Goal: Task Accomplishment & Management: Manage account settings

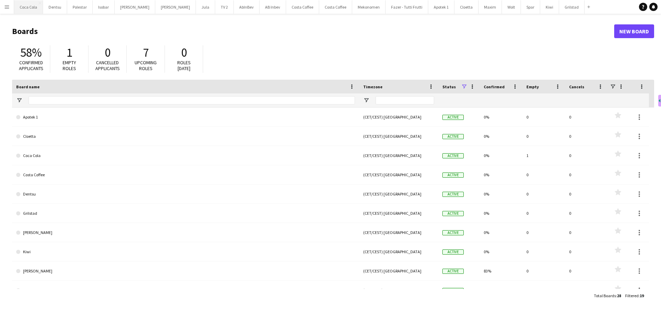
click at [31, 9] on button "Coca Cola Close" at bounding box center [28, 6] width 29 height 13
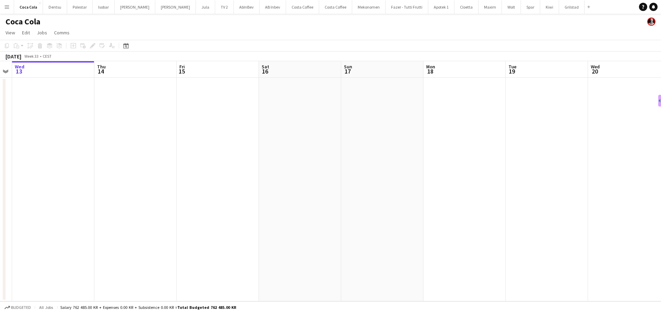
drag, startPoint x: 430, startPoint y: 176, endPoint x: 145, endPoint y: 146, distance: 286.2
click at [146, 146] on app-calendar-viewport "Sun 10 Mon 11 Tue 12 Wed 13 Thu 14 Fri 15 Sat 16 Sun 17 Mon 18 Tue 19 Wed 20 Th…" at bounding box center [330, 181] width 661 height 240
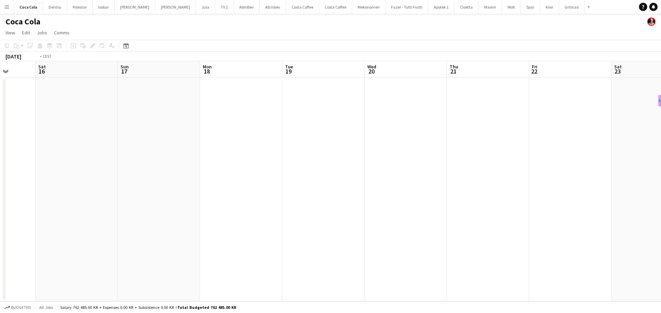
drag, startPoint x: 400, startPoint y: 166, endPoint x: -110, endPoint y: 87, distance: 517.1
click at [0, 87] on html "Menu Boards Boards Boards All jobs Status Workforce Workforce My Workforce Recr…" at bounding box center [330, 156] width 661 height 313
drag, startPoint x: 217, startPoint y: 157, endPoint x: 247, endPoint y: 156, distance: 30.0
click at [110, 161] on app-calendar-viewport "Wed 20 Thu 21 Fri 22 Sat 23 Sun 24 Mon 25 Tue 26 Wed 27 Thu 28 Fri 29 Sat 30 Su…" at bounding box center [330, 181] width 661 height 240
drag, startPoint x: 27, startPoint y: 170, endPoint x: 375, endPoint y: 178, distance: 348.3
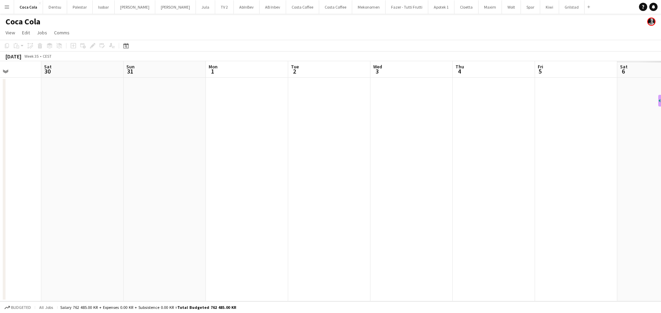
click at [26, 169] on app-calendar-viewport "Wed 27 Thu 28 Fri 29 Sat 30 Sun 31 Mon 1 Tue 2 Wed 3 Thu 4 Fri 5 Sat 6 Sun 7 Mo…" at bounding box center [330, 181] width 661 height 240
drag, startPoint x: 199, startPoint y: 180, endPoint x: 66, endPoint y: 168, distance: 133.3
click at [0, 179] on html "Menu Boards Boards Boards All jobs Status Workforce Workforce My Workforce Recr…" at bounding box center [330, 156] width 661 height 313
drag, startPoint x: 116, startPoint y: 178, endPoint x: 41, endPoint y: 180, distance: 75.4
click at [41, 180] on app-calendar-viewport "Wed 3 Thu 4 Fri 5 Sat 6 Sun 7 Mon 8 Tue 9 Wed 10 Thu 11 Fri 12 Sat 13 Sun 14 Mo…" at bounding box center [330, 181] width 661 height 240
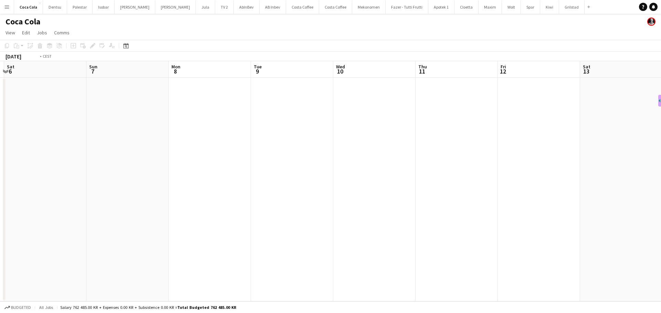
drag, startPoint x: 28, startPoint y: 155, endPoint x: -41, endPoint y: 161, distance: 68.7
click at [0, 161] on html "Menu Boards Boards Boards All jobs Status Workforce Workforce My Workforce Recr…" at bounding box center [330, 156] width 661 height 313
drag, startPoint x: 297, startPoint y: 173, endPoint x: 238, endPoint y: 172, distance: 58.9
click at [16, 187] on app-calendar-viewport "Sun 7 Mon 8 Tue 9 Wed 10 Thu 11 Fri 12 Sat 13 Sun 14 Mon 15 Tue 16 Wed 17 Thu 1…" at bounding box center [330, 181] width 661 height 240
drag, startPoint x: 258, startPoint y: 172, endPoint x: 181, endPoint y: 165, distance: 77.0
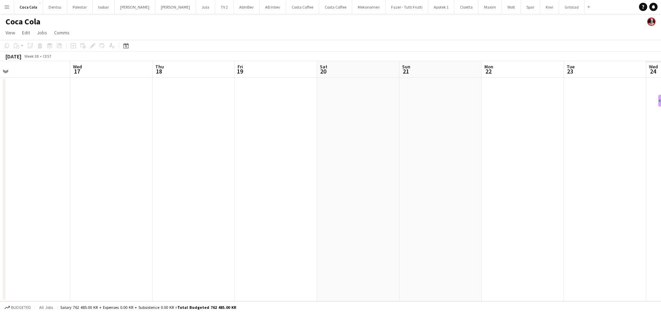
click at [78, 187] on app-calendar-viewport "Sat 13 Sun 14 Mon 15 Tue 16 Wed 17 Thu 18 Fri 19 Sat 20 Sun 21 Mon 22 Tue 23 We…" at bounding box center [330, 181] width 661 height 240
click at [87, 195] on app-calendar-viewport "Sat 13 Sun 14 Mon 15 Tue 16 Wed 17 Thu 18 Fri 19 Sat 20 Sun 21 Mon 22 Tue 23 We…" at bounding box center [330, 181] width 661 height 240
drag, startPoint x: 89, startPoint y: 211, endPoint x: 343, endPoint y: 208, distance: 253.9
click at [92, 212] on app-calendar-viewport "Sat 20 Sun 21 Mon 22 Tue 23 Wed 24 Thu 25 Fri 26 Sat 27 Sun 28 Mon 29 Tue 30 We…" at bounding box center [330, 181] width 661 height 240
drag, startPoint x: 172, startPoint y: 218, endPoint x: 76, endPoint y: 208, distance: 96.5
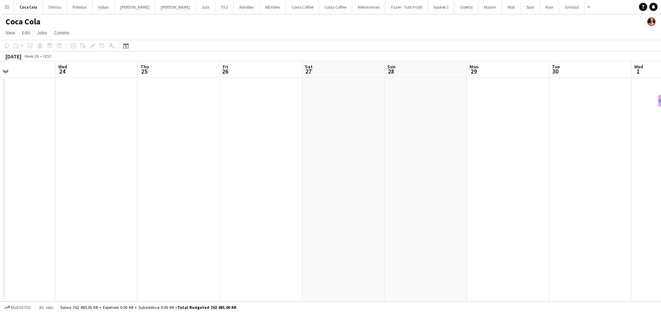
click at [0, 226] on html "Menu Boards Boards Boards All jobs Status Workforce Workforce My Workforce Recr…" at bounding box center [330, 156] width 661 height 313
drag, startPoint x: 389, startPoint y: 210, endPoint x: 185, endPoint y: 197, distance: 204.4
click at [79, 220] on app-calendar-viewport "Tue 23 Wed 24 Thu 25 Fri 26 Sat 27 Sun 28 Mon 29 Tue 30 Wed 1 Thu 2 Fri 3 Sat 4…" at bounding box center [330, 181] width 661 height 240
drag, startPoint x: 149, startPoint y: 205, endPoint x: 358, endPoint y: 179, distance: 210.5
click at [132, 208] on app-calendar-viewport "Mon 29 Tue 30 Wed 1 Thu 2 Fri 3 Sat 4 Sun 5 Mon 6 Tue 7 Wed 8 Thu 9 Fri 10 Sat …" at bounding box center [330, 181] width 661 height 240
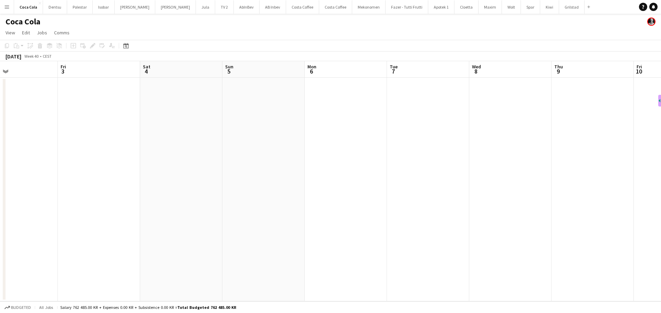
drag, startPoint x: 346, startPoint y: 191, endPoint x: 113, endPoint y: 192, distance: 233.3
click at [95, 201] on app-calendar-viewport "Mon 29 Tue 30 Wed 1 Thu 2 Fri 3 Sat 4 Sun 5 Mon 6 Tue 7 Wed 8 Thu 9 Fri 10 Sat …" at bounding box center [330, 181] width 661 height 240
drag, startPoint x: 387, startPoint y: 201, endPoint x: 327, endPoint y: 183, distance: 62.8
click at [96, 227] on app-calendar-viewport "Fri 3 Sat 4 Sun 5 Mon 6 Tue 7 Wed 8 Thu 9 Fri 10 Sat 11 Sun 12 Mon 13 Tue 14 We…" at bounding box center [330, 181] width 661 height 240
drag, startPoint x: 334, startPoint y: 196, endPoint x: 82, endPoint y: 229, distance: 253.7
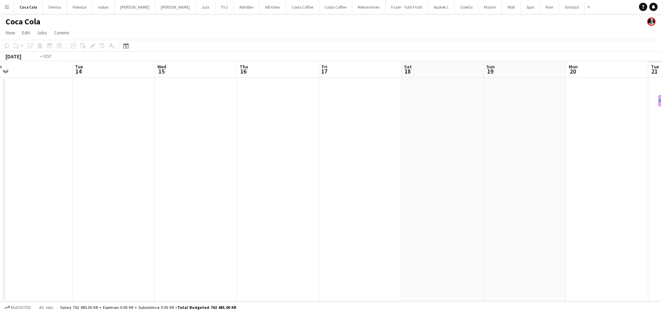
click at [77, 232] on app-calendar-viewport "Fri 10 Sat 11 Sun 12 Mon 13 Tue 14 Wed 15 Thu 16 Fri 17 Sat 18 Sun 19 Mon 20 Tu…" at bounding box center [330, 181] width 661 height 240
drag, startPoint x: 136, startPoint y: 244, endPoint x: 43, endPoint y: 257, distance: 93.5
click at [43, 257] on app-calendar-viewport "Fri 10 Sat 11 Sun 12 Mon 13 Tue 14 Wed 15 Thu 16 Fri 17 Sat 18 Sun 19 Mon 20 Tu…" at bounding box center [330, 181] width 661 height 240
drag, startPoint x: 108, startPoint y: 264, endPoint x: 120, endPoint y: 245, distance: 22.2
click at [37, 270] on app-calendar-viewport "Tue 14 Wed 15 Thu 16 Fri 17 Sat 18 Sun 19 Mon 20 Tue 21 Wed 22 Thu 23 Fri 24 Sa…" at bounding box center [330, 181] width 661 height 240
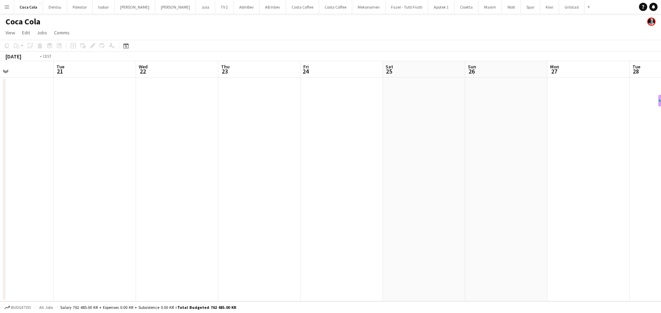
drag, startPoint x: 278, startPoint y: 247, endPoint x: 216, endPoint y: 221, distance: 68.1
click at [93, 264] on app-calendar-viewport "Fri 17 Sat 18 Sun 19 Mon 20 Tue 21 Wed 22 Thu 23 Fri 24 Sat 25 Sun 26 Mon 27 Tu…" at bounding box center [330, 181] width 661 height 240
drag, startPoint x: 99, startPoint y: 252, endPoint x: 284, endPoint y: 226, distance: 186.2
click at [97, 252] on app-calendar-viewport "Thu 23 Fri 24 Sat 25 Sun 26 Mon 27 Tue 28 Wed 29 Thu 30 Fri 31 Sat 1 Sun 2 Mon …" at bounding box center [330, 181] width 661 height 240
drag, startPoint x: 352, startPoint y: 229, endPoint x: 118, endPoint y: 248, distance: 234.7
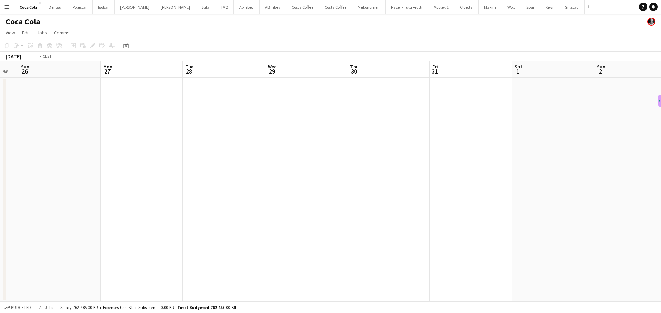
click at [118, 248] on app-calendar-viewport "Thu 23 Fri 24 Sat 25 Sun 26 Mon 27 Tue 28 Wed 29 Thu 30 Fri 31 Sat 1 Sun 2 Mon …" at bounding box center [330, 181] width 661 height 240
drag, startPoint x: 342, startPoint y: 233, endPoint x: 165, endPoint y: 231, distance: 177.2
click at [110, 243] on app-calendar-viewport "Sun 26 Mon 27 Tue 28 Wed 29 Thu 30 Fri 31 Sat 1 Sun 2 Mon 3 Tue 4 Wed 5 Thu 6 F…" at bounding box center [330, 181] width 661 height 240
drag, startPoint x: 251, startPoint y: 249, endPoint x: 313, endPoint y: 219, distance: 69.1
click at [170, 254] on app-calendar-viewport "Fri 31 Sat 1 Sun 2 Mon 3 Tue 4 Wed 5 Thu 6 Fri 7 Sat 8 Sun 9 Mon 10 Tue 11 Wed …" at bounding box center [330, 181] width 661 height 240
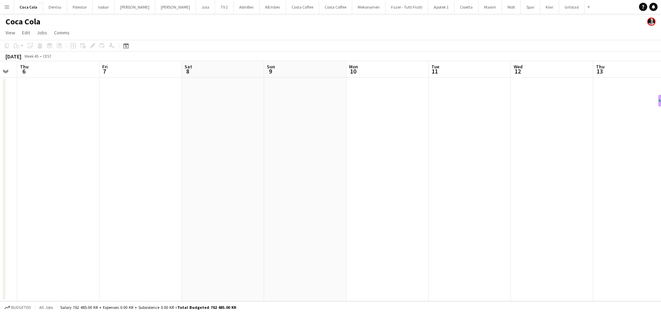
drag, startPoint x: 292, startPoint y: 212, endPoint x: 392, endPoint y: 164, distance: 110.7
click at [216, 212] on app-calendar-viewport "Mon 3 Tue 4 Wed 5 Thu 6 Fri 7 Sat 8 Sun 9 Mon 10 Tue 11 Wed 12 Thu 13 Fri 14 Sa…" at bounding box center [330, 181] width 661 height 240
drag, startPoint x: 207, startPoint y: 204, endPoint x: 288, endPoint y: 195, distance: 81.0
click at [170, 209] on app-calendar-viewport "Thu 6 Fri 7 Sat 8 Sun 9 Mon 10 Tue 11 Wed 12 Thu 13 Fri 14 Sat 15 Sun 16 Mon 17…" at bounding box center [330, 181] width 661 height 240
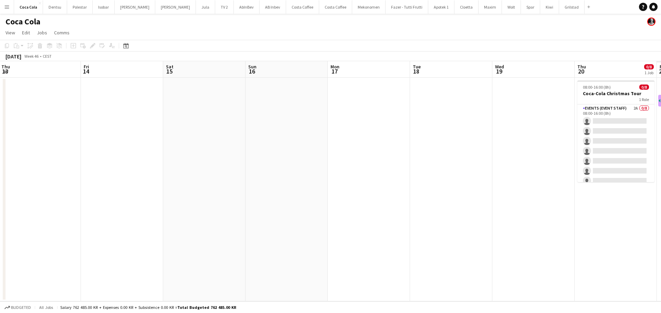
click at [144, 217] on app-calendar-viewport "Mon 10 Tue 11 Wed 12 Thu 13 Fri 14 Sat 15 Sun 16 Mon 17 Tue 18 Wed 19 Thu 20 0/…" at bounding box center [330, 181] width 661 height 240
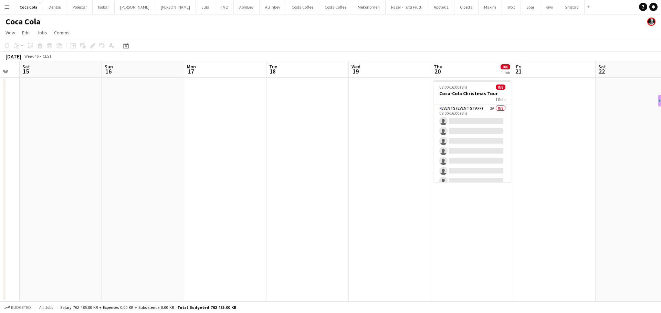
drag, startPoint x: 283, startPoint y: 236, endPoint x: 278, endPoint y: 236, distance: 5.5
click at [278, 236] on app-calendar-viewport "Wed 12 Thu 13 Fri 14 Sat 15 Sun 16 Mon 17 Tue 18 Wed 19 Thu 20 0/8 1 Job Fri 21…" at bounding box center [330, 181] width 661 height 240
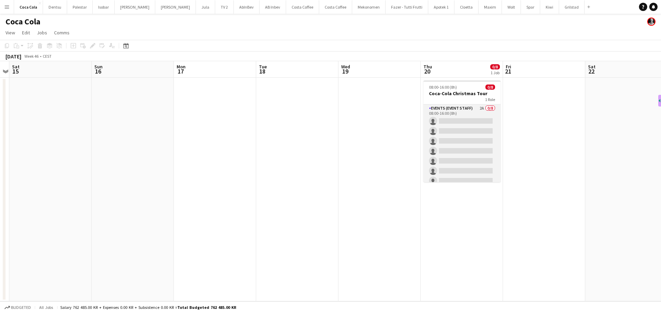
click at [452, 151] on app-card-role "Events (Event Staff) 2A 0/8 08:00-16:00 (8h) single-neutral-actions single-neut…" at bounding box center [461, 151] width 77 height 93
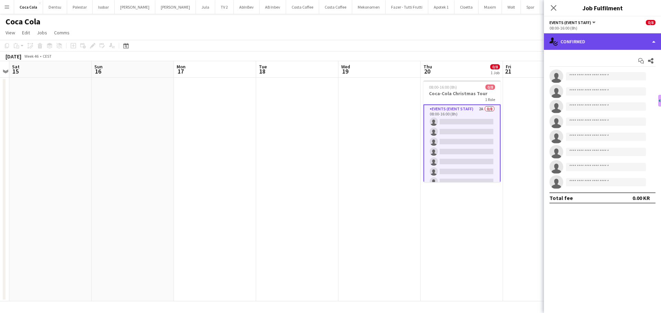
click at [597, 40] on div "single-neutral-actions-check-2 Confirmed" at bounding box center [602, 41] width 117 height 17
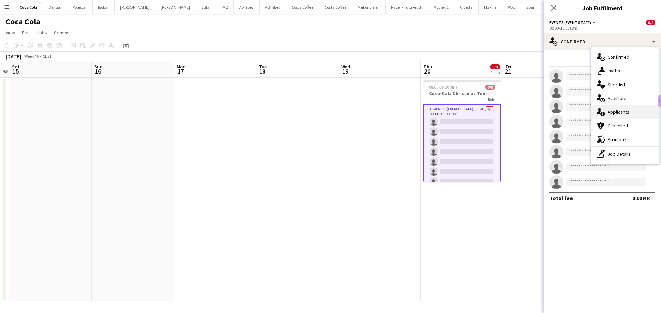
click at [624, 114] on div "single-neutral-actions-information Applicants" at bounding box center [625, 112] width 68 height 14
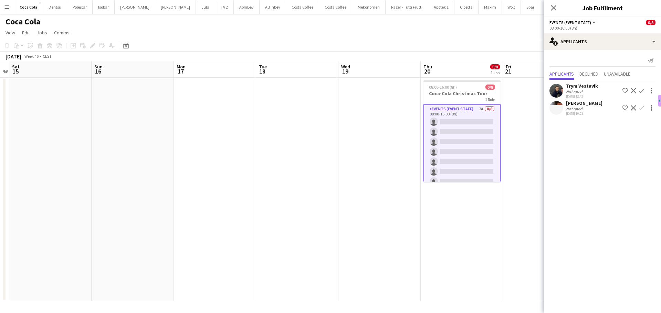
click at [580, 103] on div "[PERSON_NAME]" at bounding box center [584, 103] width 36 height 6
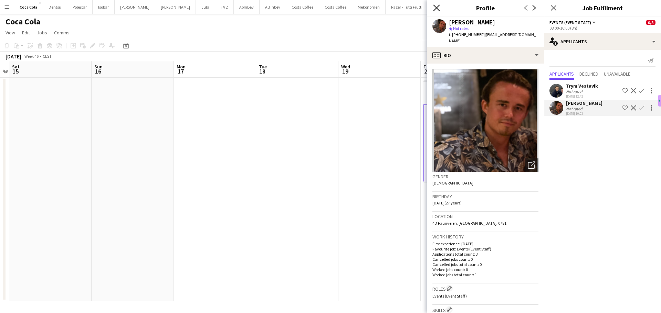
click at [437, 6] on icon "Close pop-in" at bounding box center [436, 7] width 7 height 7
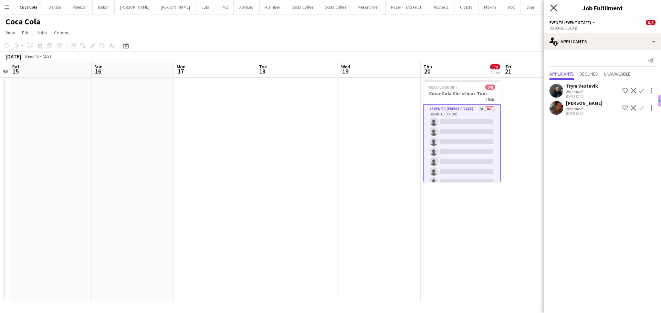
click at [554, 5] on icon "Close pop-in" at bounding box center [553, 7] width 7 height 7
